Goal: Task Accomplishment & Management: Manage account settings

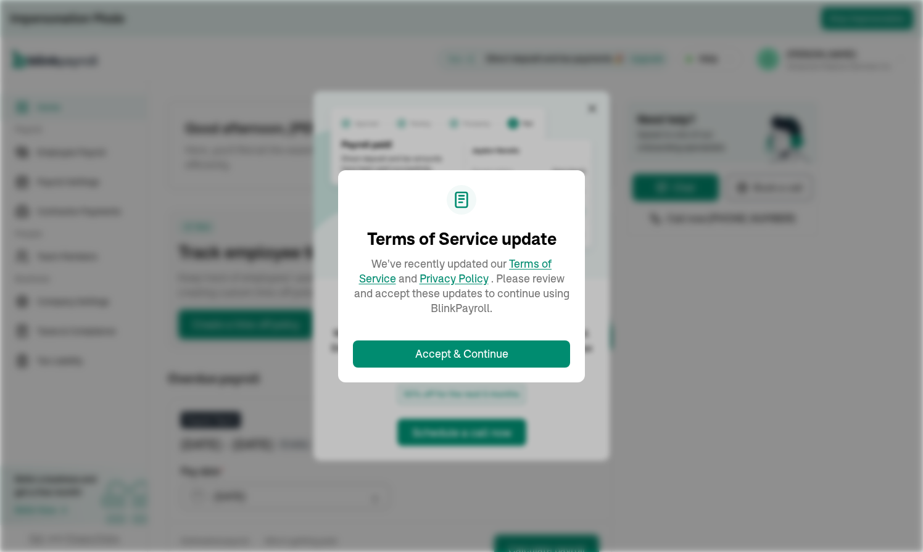
click at [727, 209] on div "Terms of Service update We've recently updated our Terms of Service and Privacy…" at bounding box center [461, 276] width 923 height 552
click at [800, 169] on div "Terms of Service update We've recently updated our Terms of Service and Privacy…" at bounding box center [461, 276] width 923 height 552
click at [225, 237] on div "Terms of Service update We've recently updated our Terms of Service and Privacy…" at bounding box center [461, 276] width 923 height 552
click at [540, 132] on div "Terms of Service update We've recently updated our Terms of Service and Privacy…" at bounding box center [461, 276] width 923 height 552
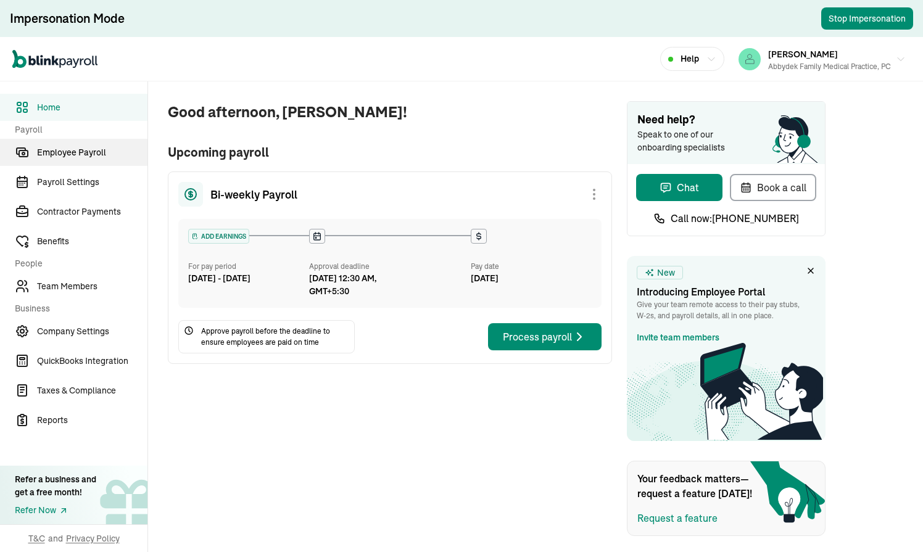
click at [84, 159] on link "Employee Payroll" at bounding box center [73, 152] width 147 height 27
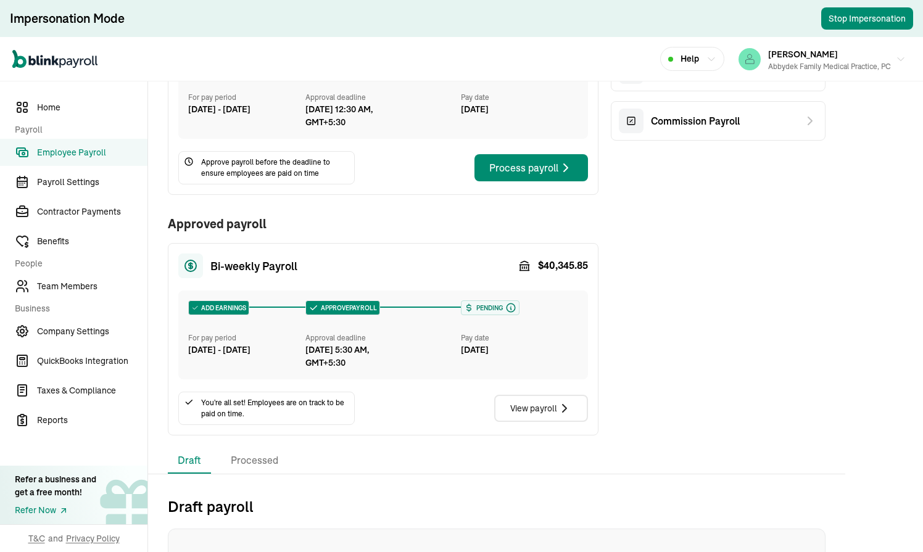
scroll to position [196, 0]
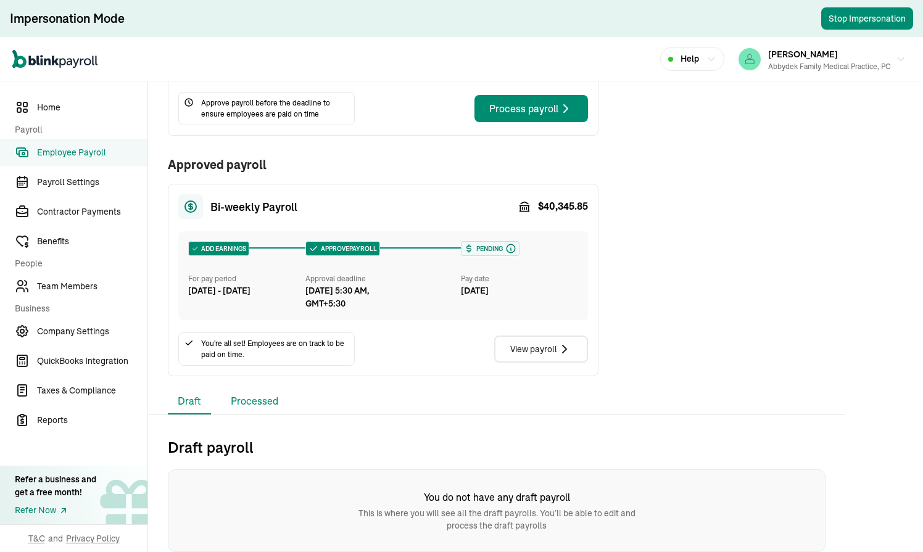
click at [256, 394] on li "Processed" at bounding box center [254, 402] width 67 height 26
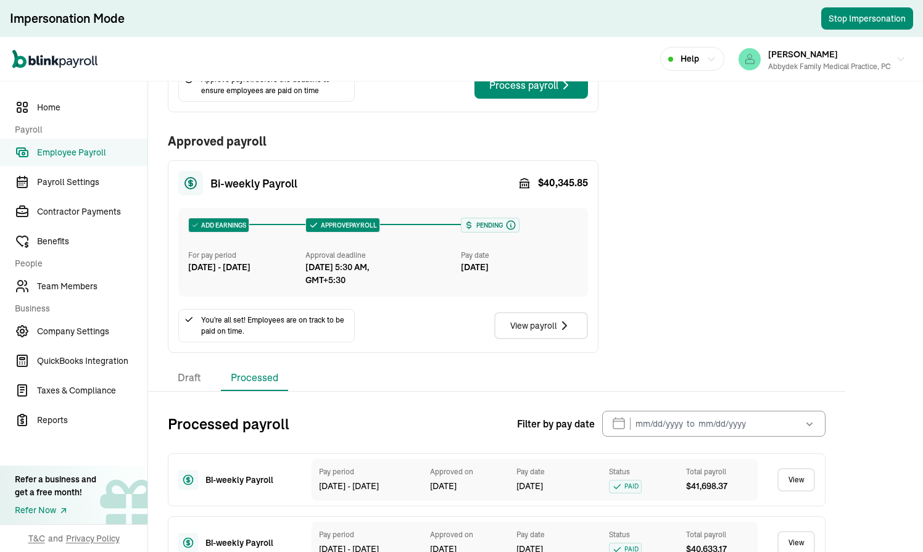
scroll to position [214, 0]
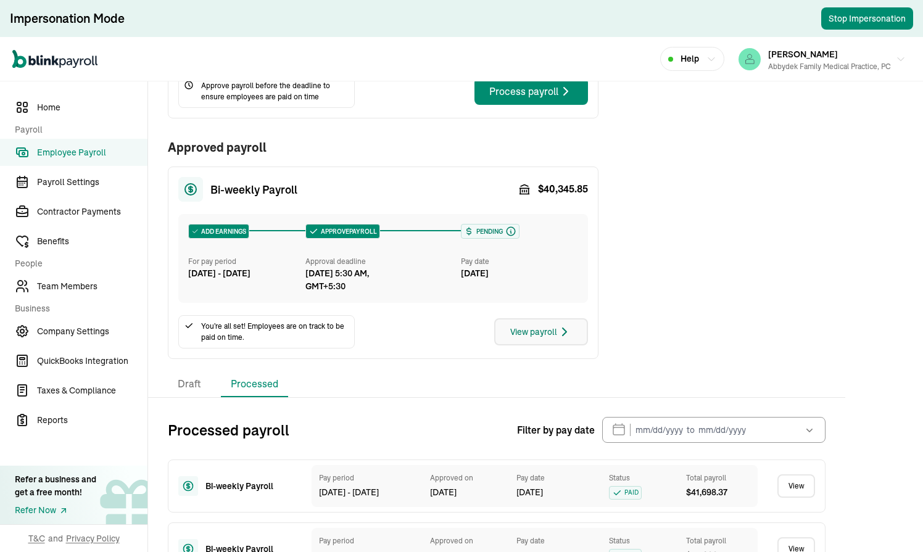
click at [554, 336] on div "View payroll" at bounding box center [541, 332] width 62 height 15
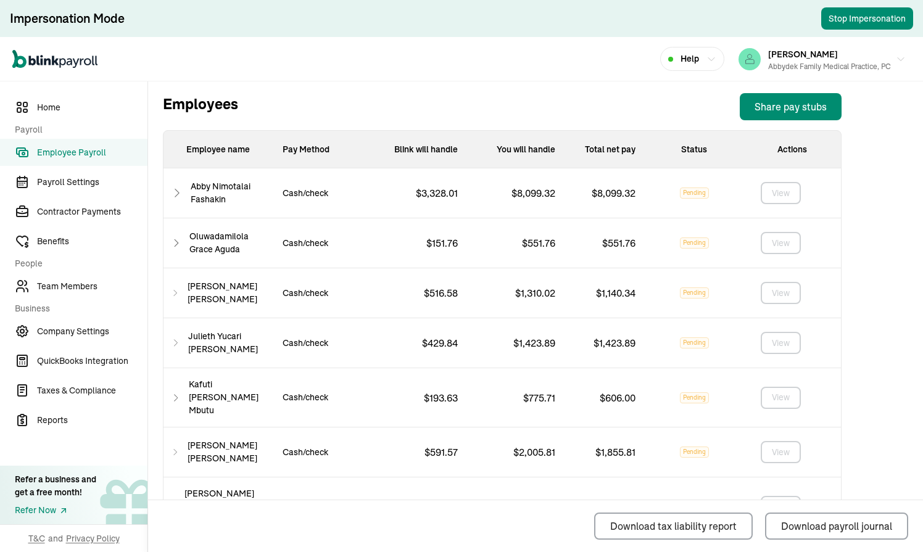
scroll to position [436, 0]
click at [177, 194] on icon at bounding box center [177, 194] width 12 height 15
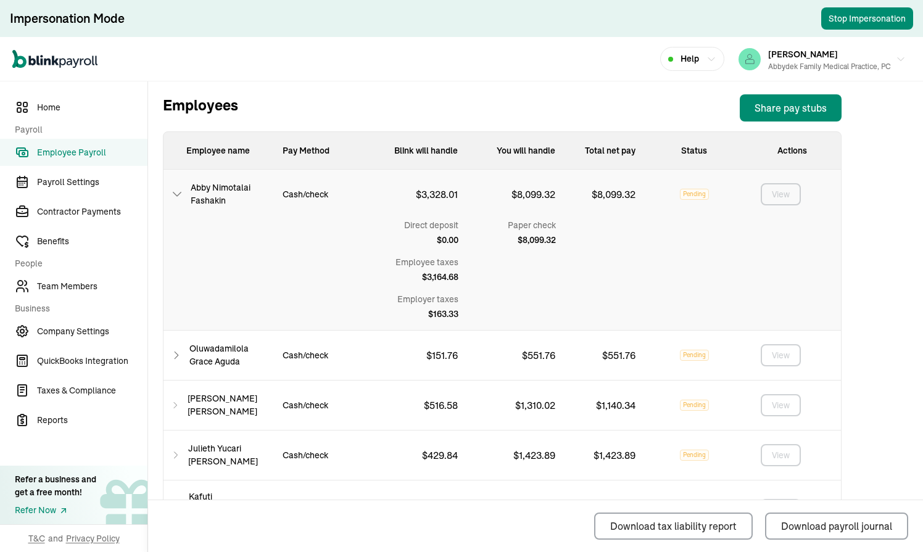
click at [176, 196] on icon at bounding box center [177, 194] width 12 height 15
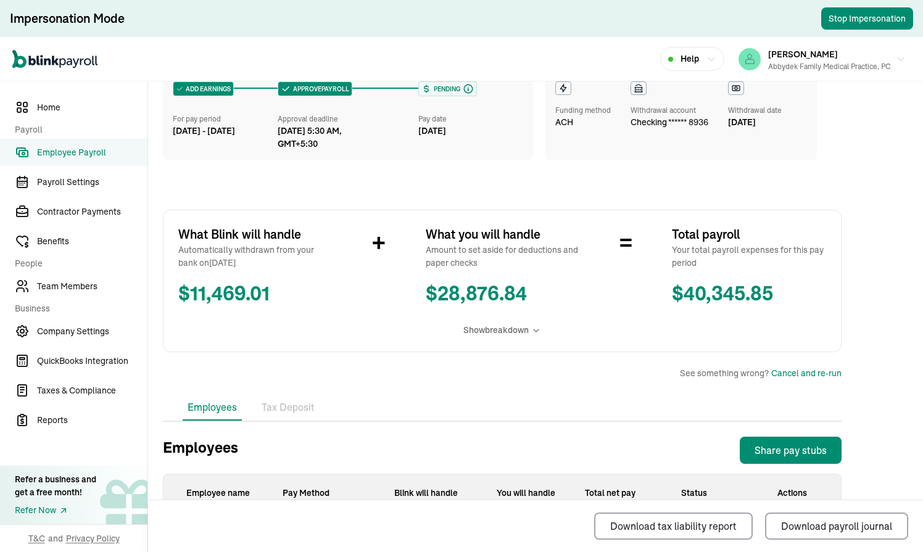
scroll to position [0, 0]
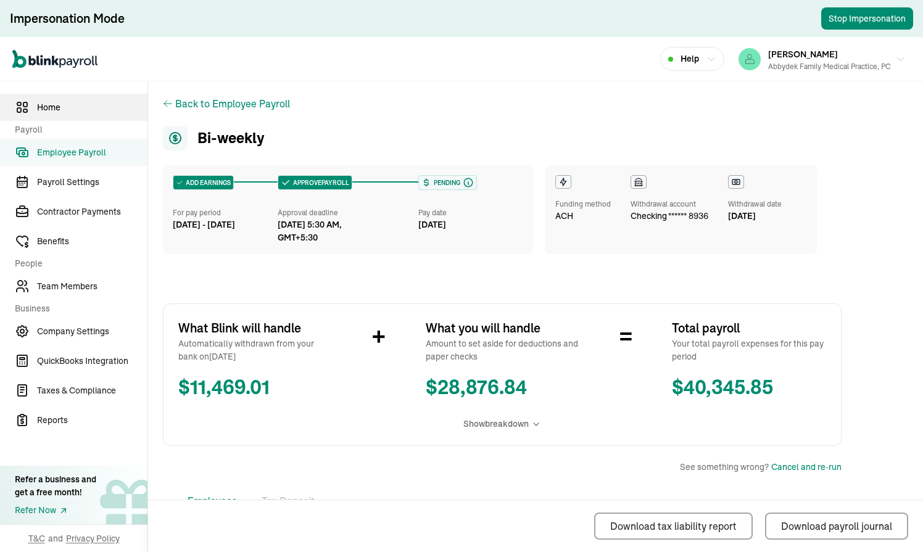
click at [57, 109] on span "Home" at bounding box center [92, 107] width 110 height 13
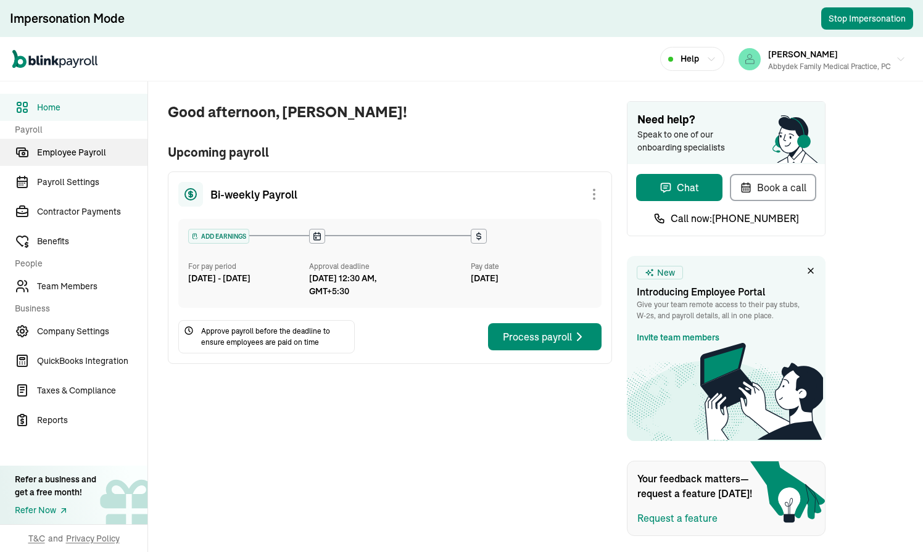
click at [84, 159] on link "Employee Payroll" at bounding box center [73, 152] width 147 height 27
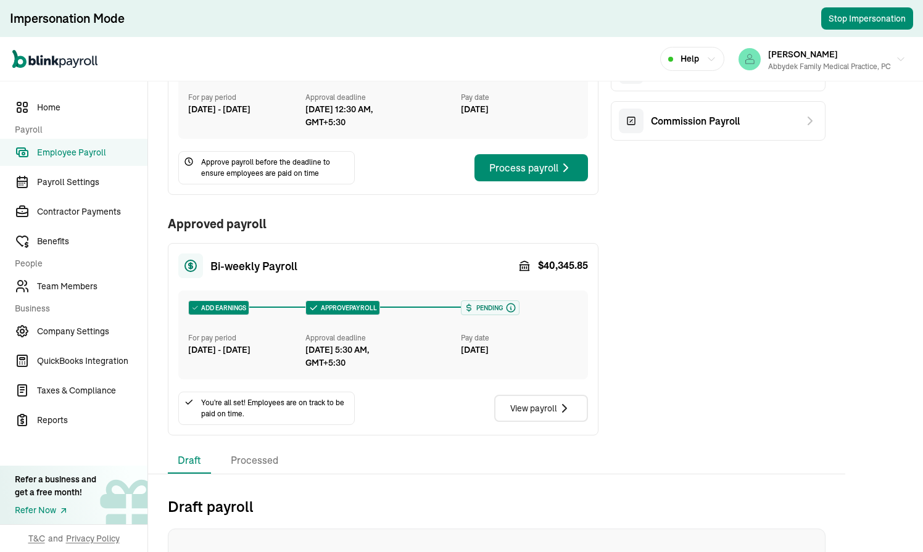
scroll to position [196, 0]
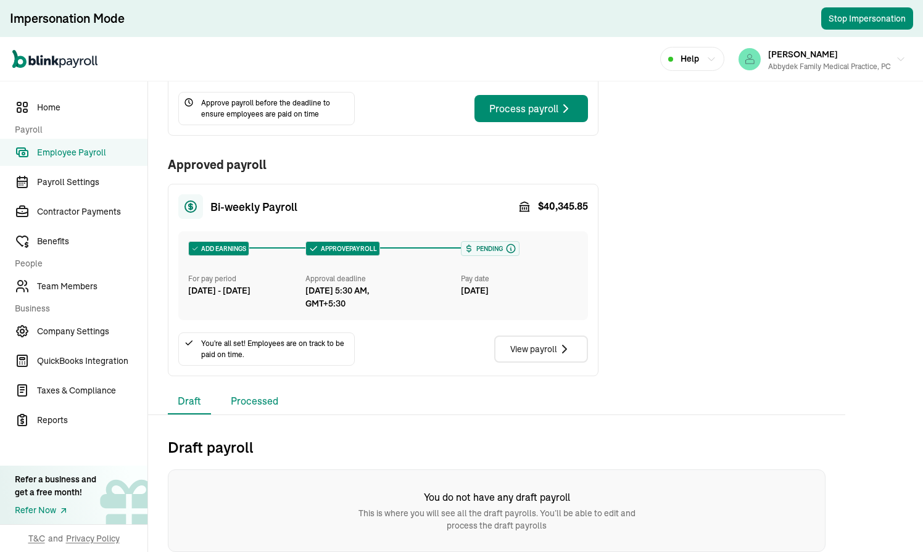
click at [256, 394] on li "Processed" at bounding box center [254, 402] width 67 height 26
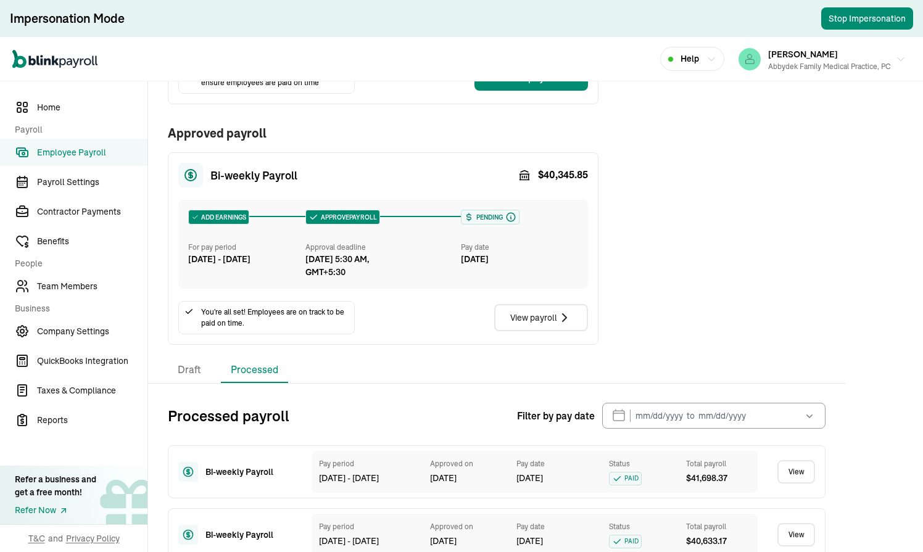
scroll to position [214, 0]
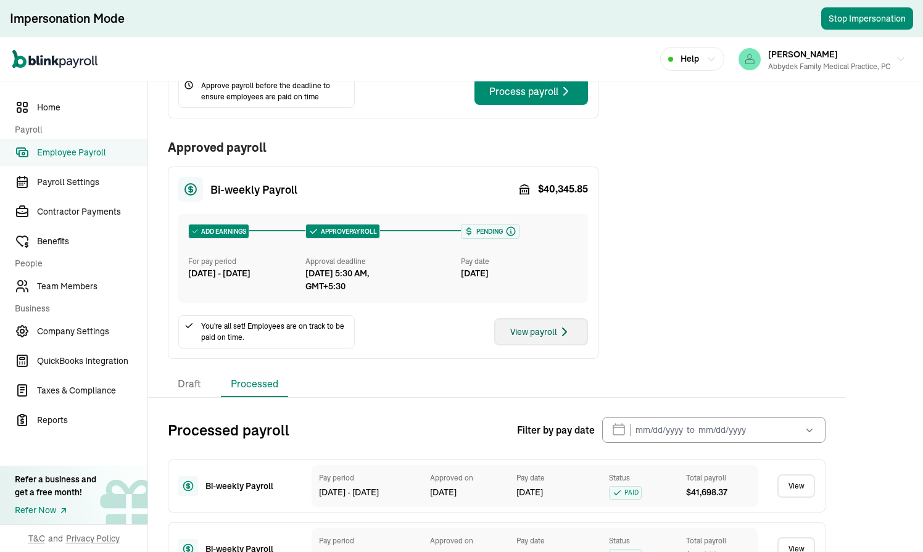
click at [554, 336] on div "View payroll" at bounding box center [541, 332] width 62 height 15
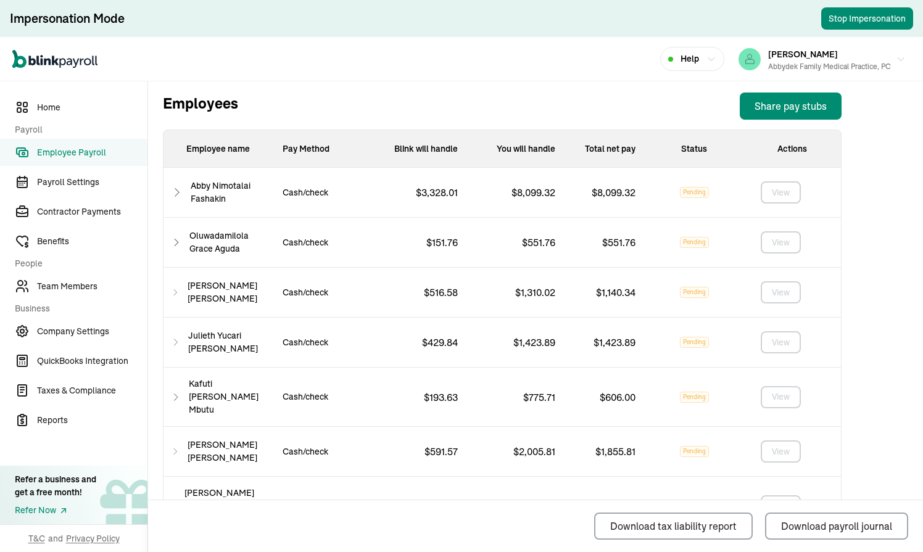
scroll to position [436, 0]
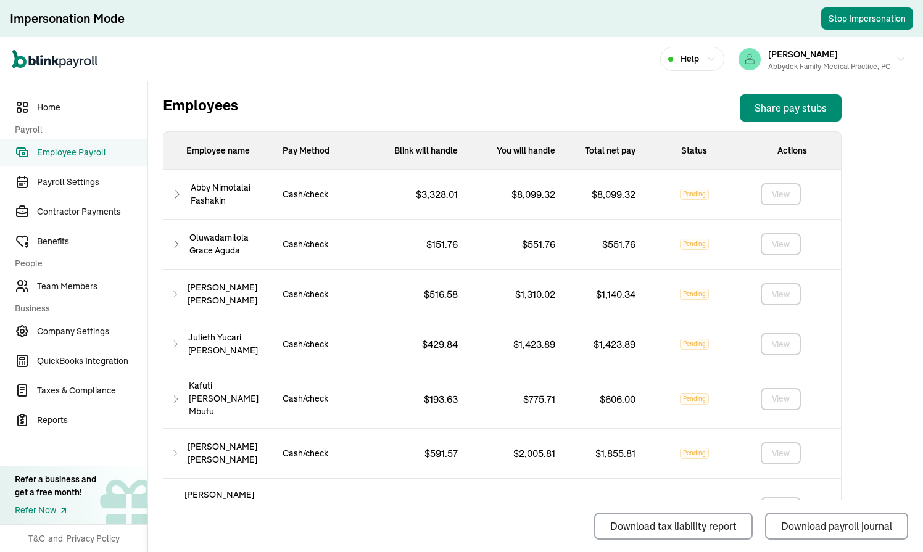
click at [177, 194] on icon at bounding box center [177, 194] width 12 height 15
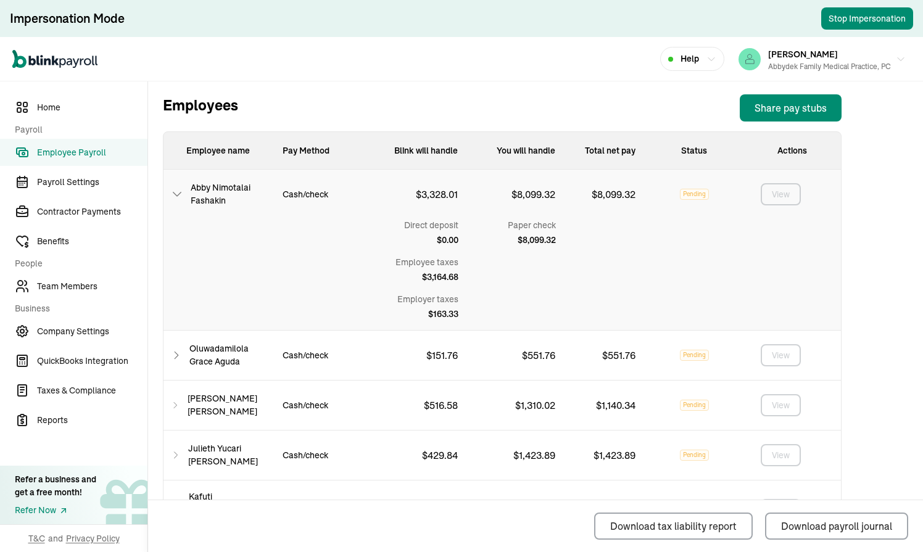
click at [176, 196] on icon at bounding box center [177, 194] width 12 height 15
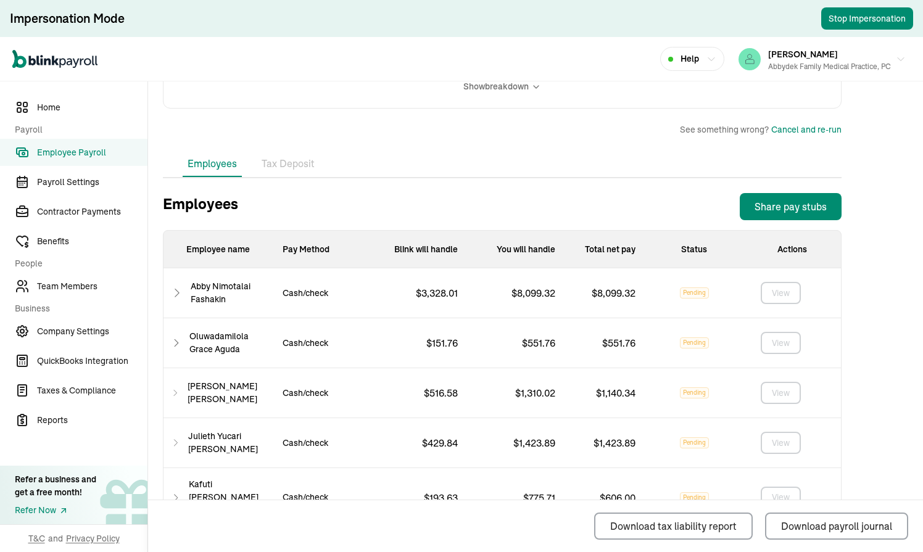
scroll to position [0, 0]
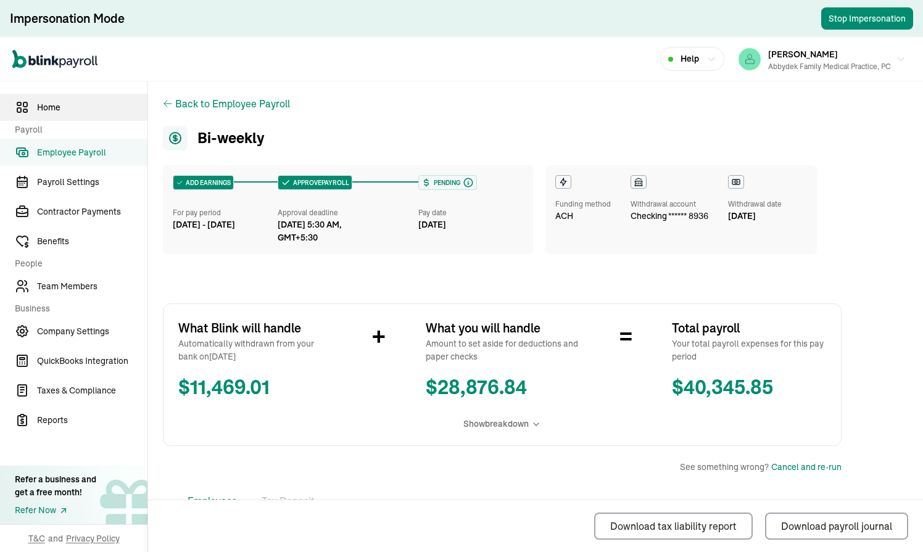
click at [57, 109] on span "Home" at bounding box center [92, 107] width 110 height 13
